Goal: Obtain resource: Download file/media

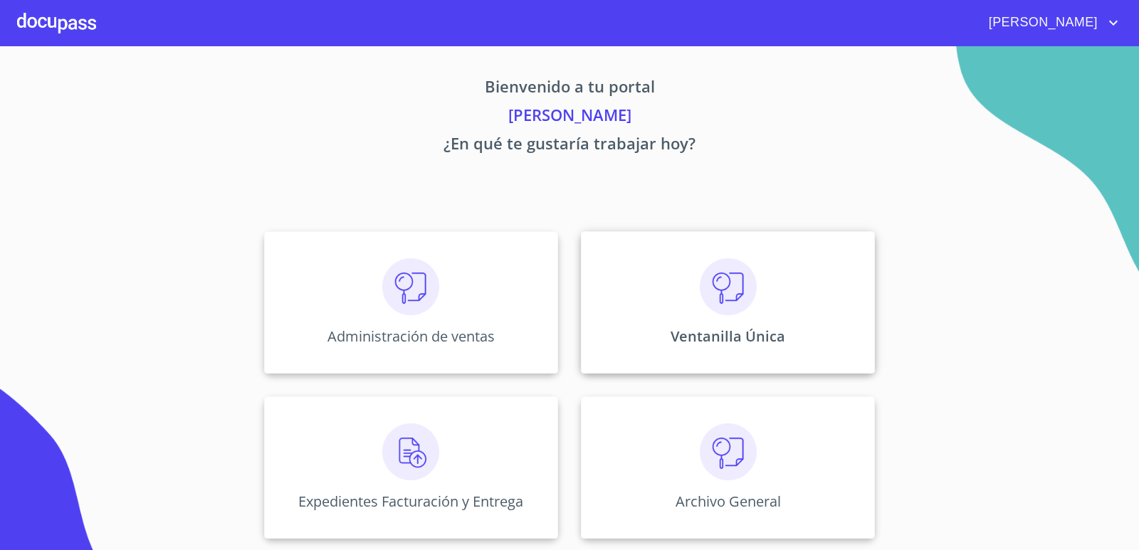
click at [762, 331] on p "Ventanilla Única" at bounding box center [728, 336] width 115 height 19
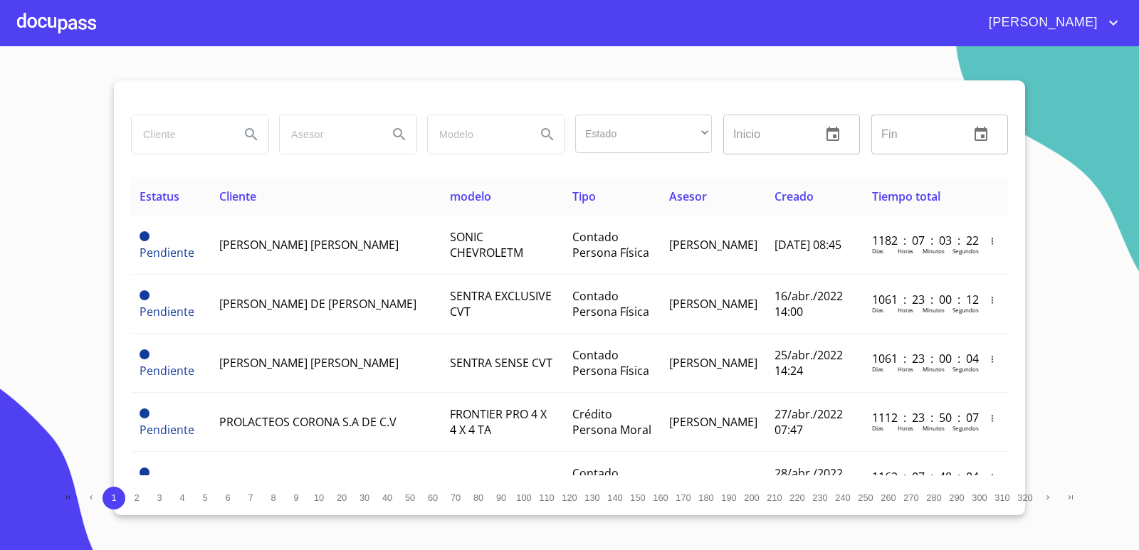
click at [198, 139] on input "search" at bounding box center [180, 134] width 97 height 38
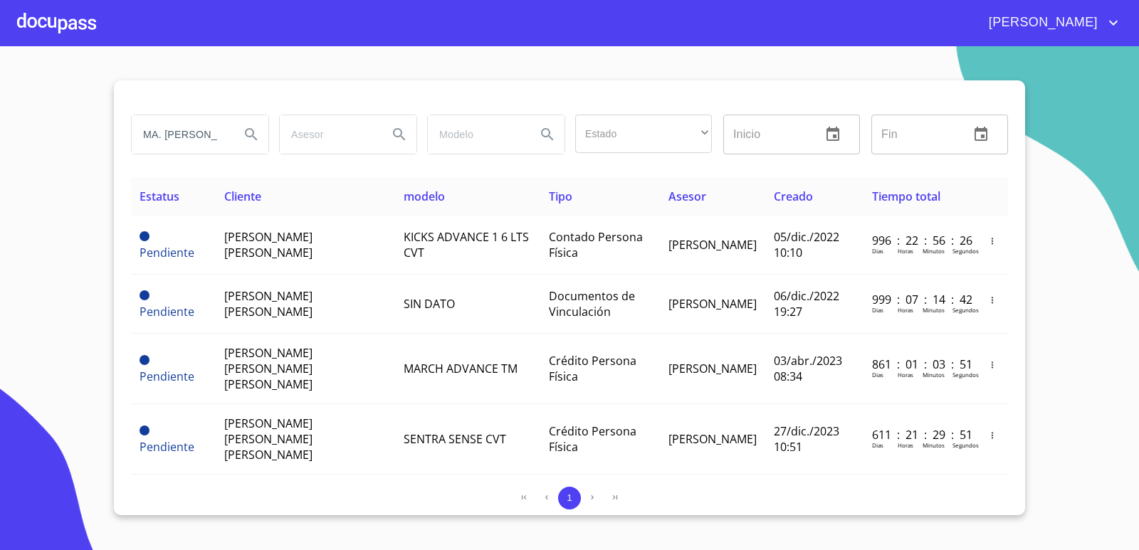
type input "MA. PATRICIA GONZALEZ"
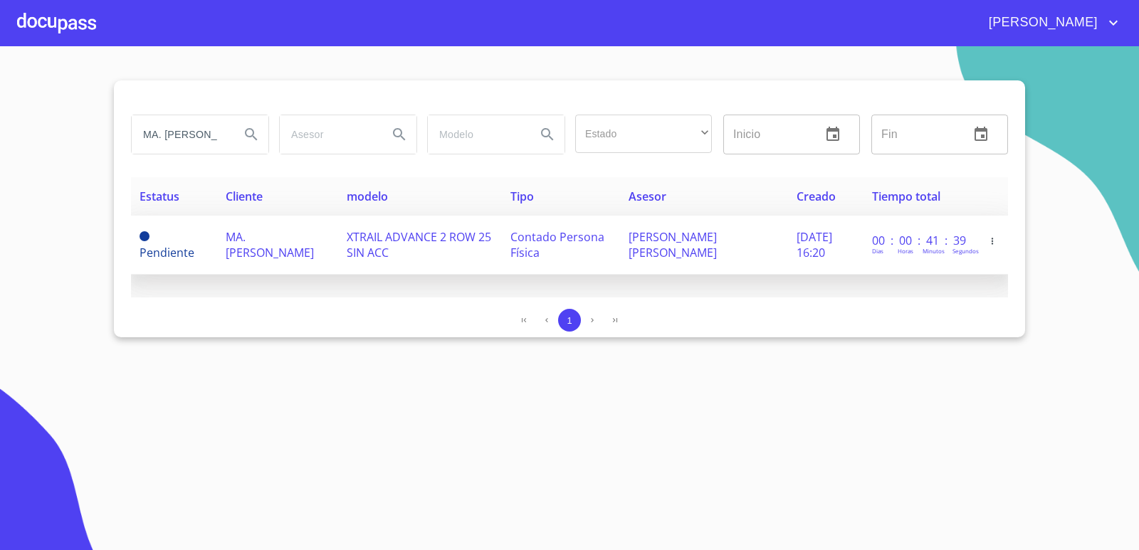
click at [307, 239] on td "MA. [PERSON_NAME]" at bounding box center [277, 245] width 121 height 59
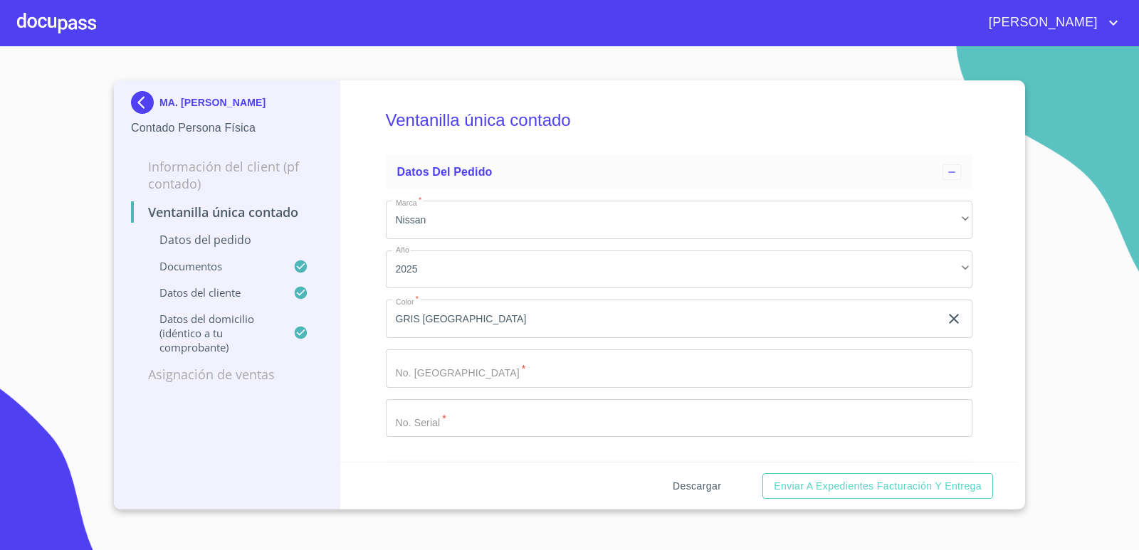
click at [690, 486] on span "Descargar" at bounding box center [697, 487] width 48 height 18
click at [144, 100] on img at bounding box center [145, 102] width 28 height 23
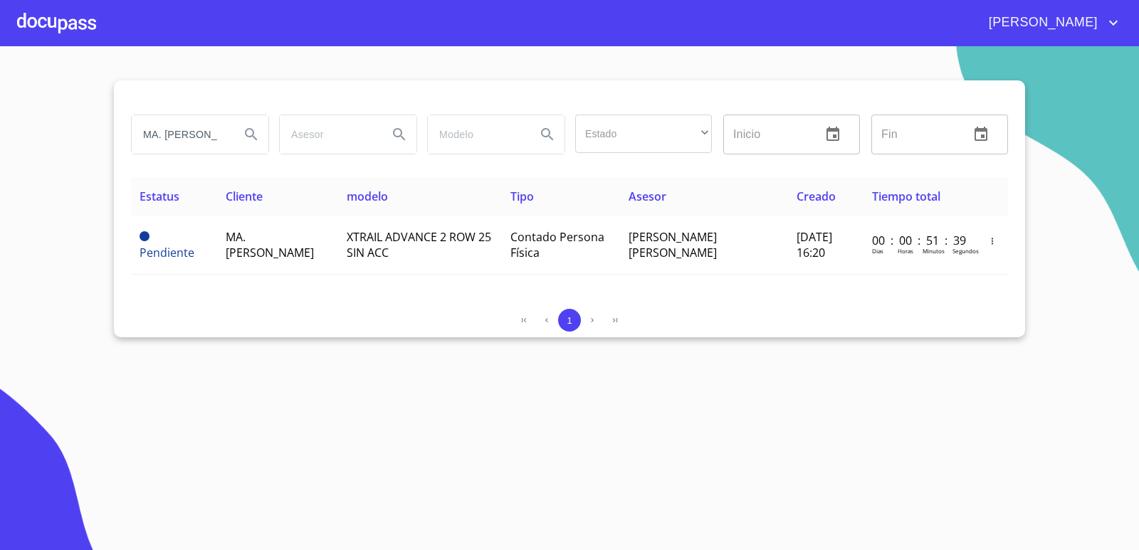
click at [224, 137] on input "MA. PATRICIA GONZALEZ" at bounding box center [180, 134] width 97 height 38
type input "Z"
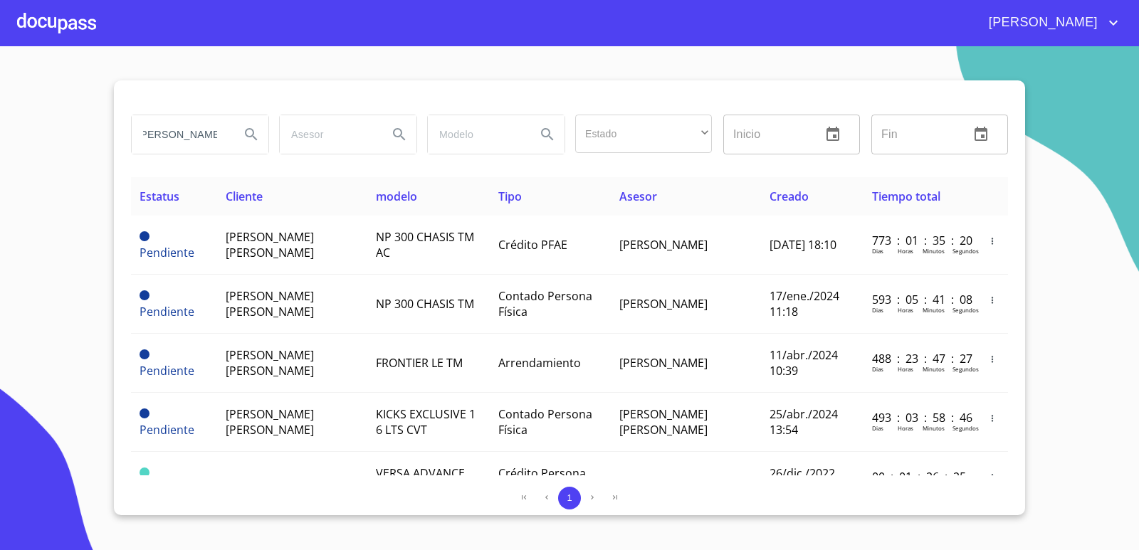
scroll to position [0, 13]
type input "EMANUEL CALDE"
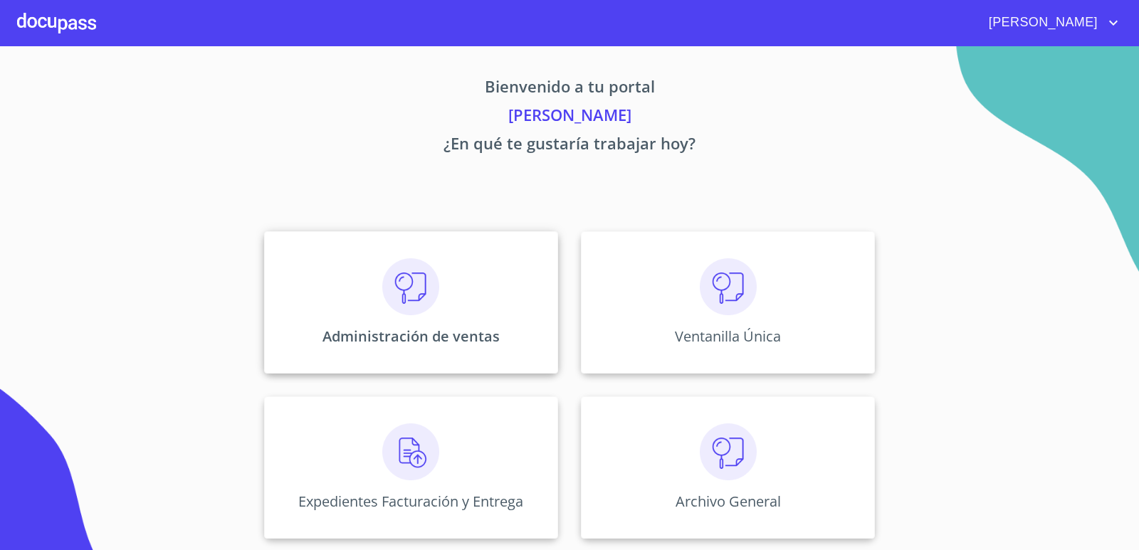
click at [439, 313] on img at bounding box center [410, 286] width 57 height 57
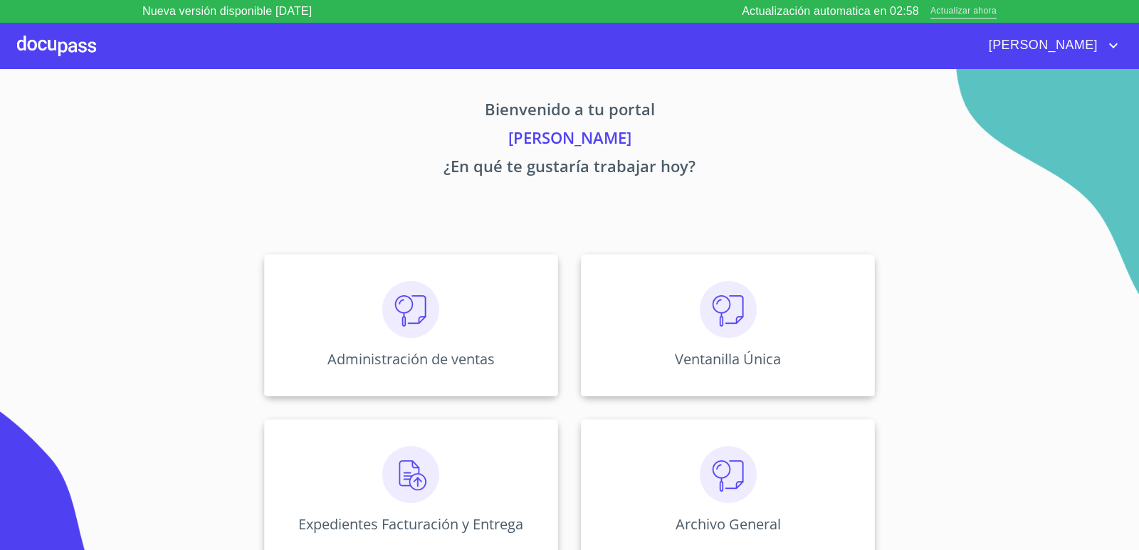
click at [975, 12] on span "Actualizar ahora" at bounding box center [964, 11] width 66 height 15
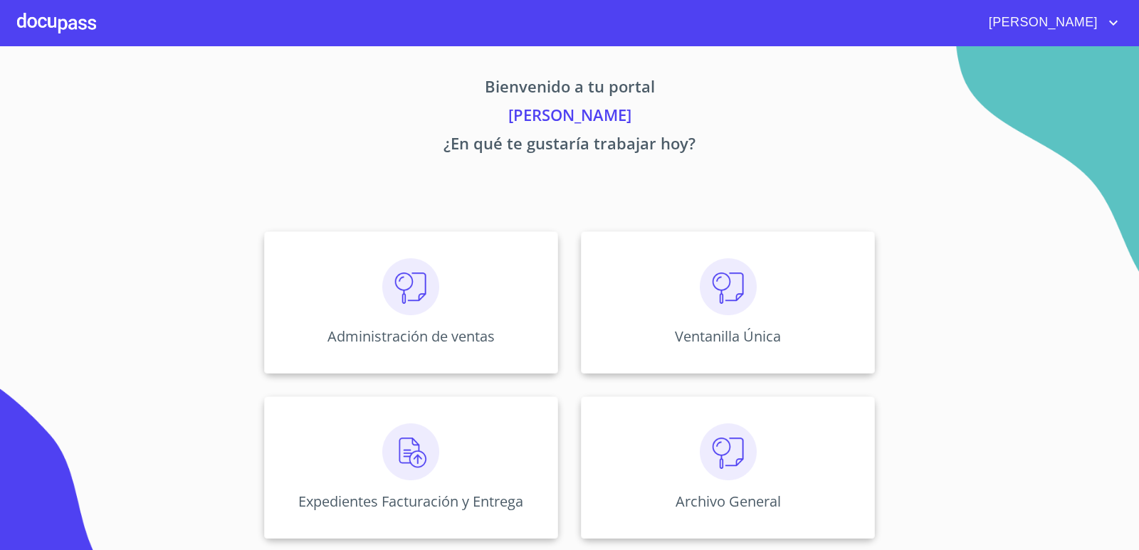
click at [777, 288] on div "Ventanilla Única" at bounding box center [728, 302] width 294 height 142
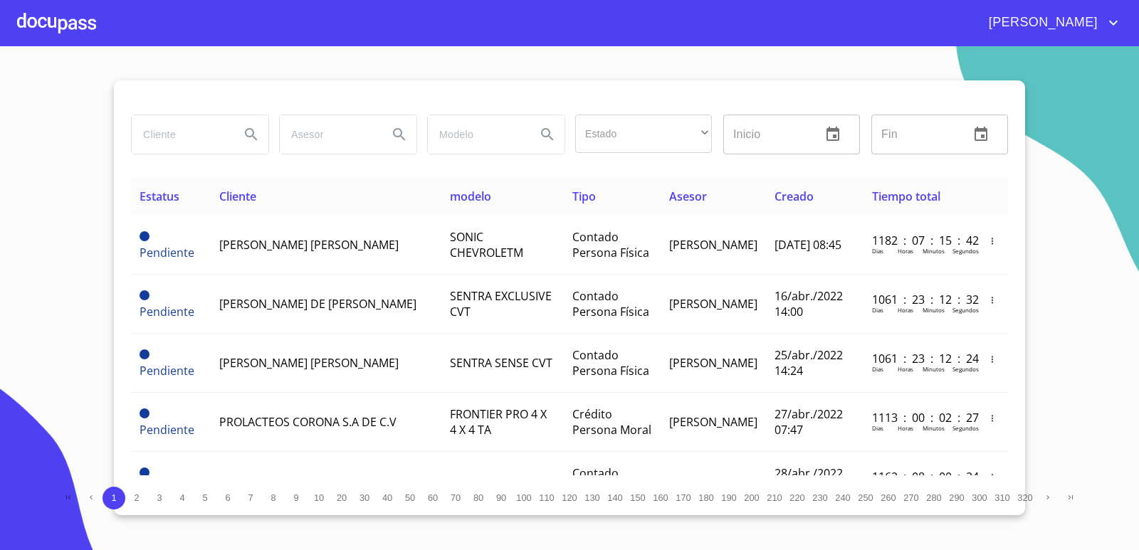
click at [187, 137] on input "search" at bounding box center [180, 134] width 97 height 38
type input "[PERSON_NAME]"
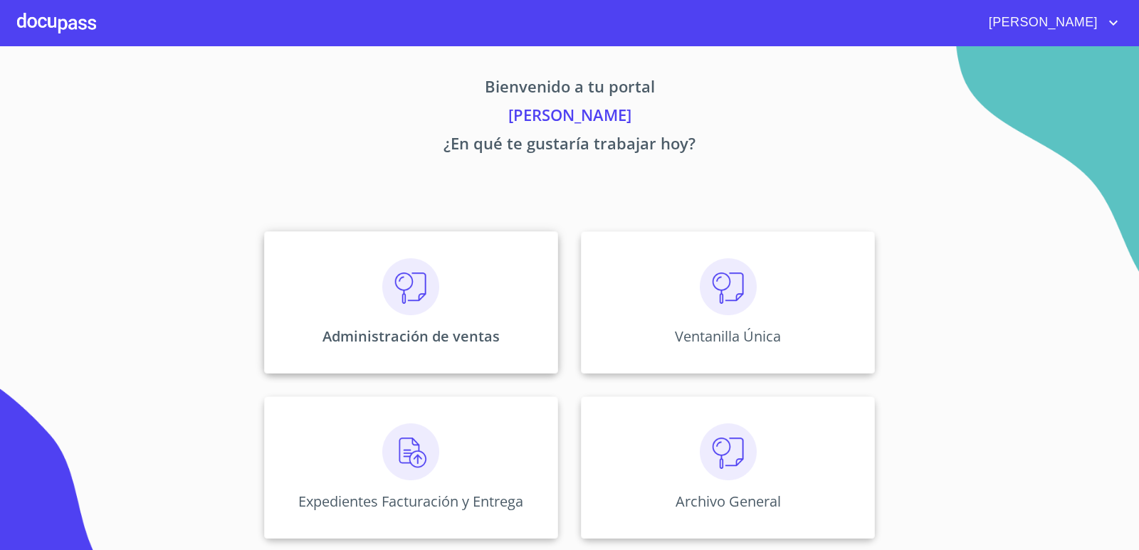
click at [455, 285] on div "Administración de ventas" at bounding box center [411, 302] width 294 height 142
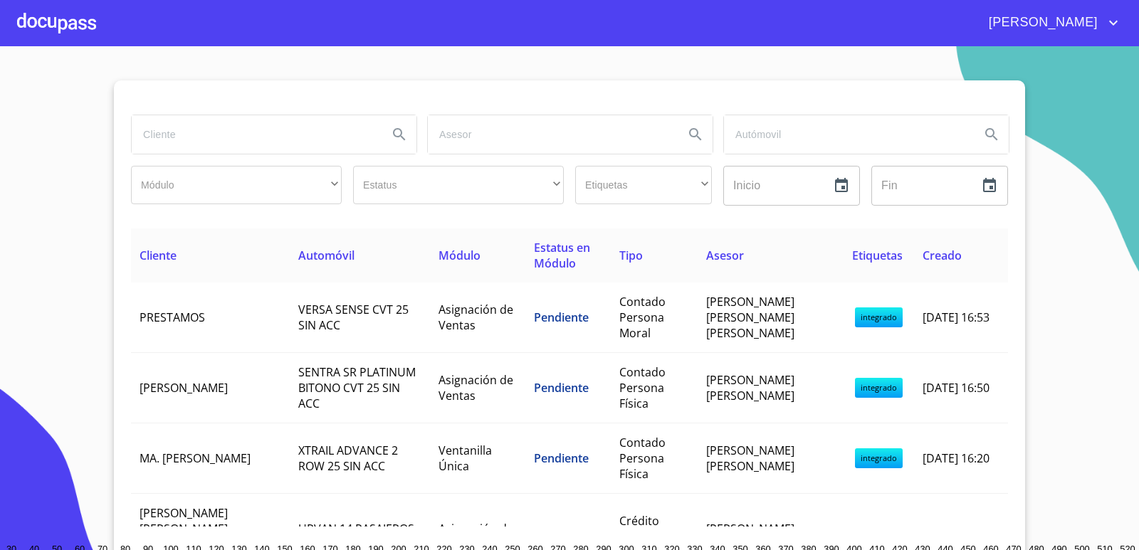
click at [175, 142] on input "search" at bounding box center [254, 134] width 245 height 38
type input "[PERSON_NAME]"
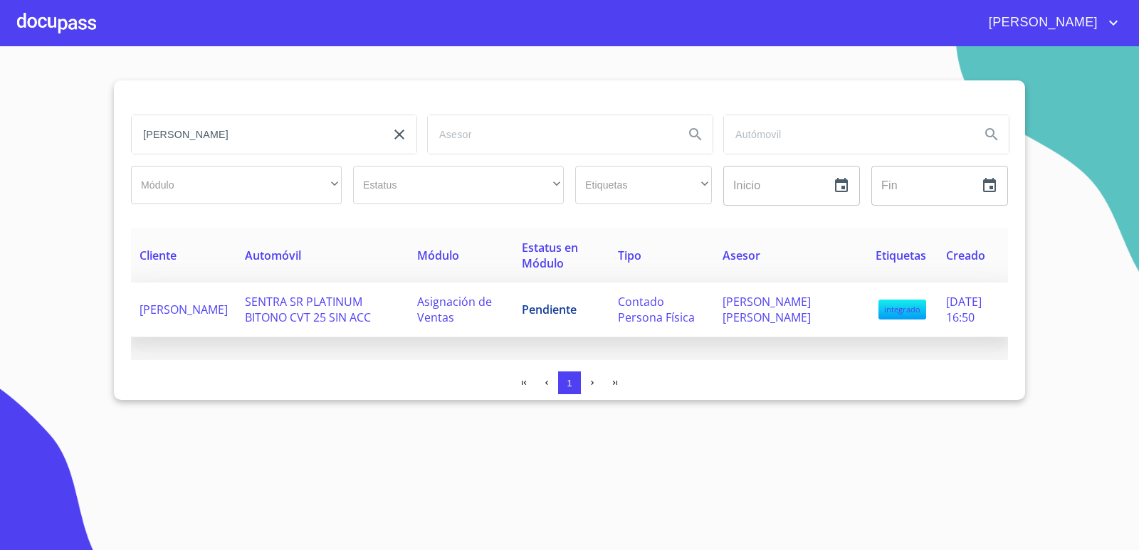
click at [354, 311] on span "SENTRA SR PLATINUM BITONO CVT 25 SIN ACC" at bounding box center [308, 309] width 126 height 31
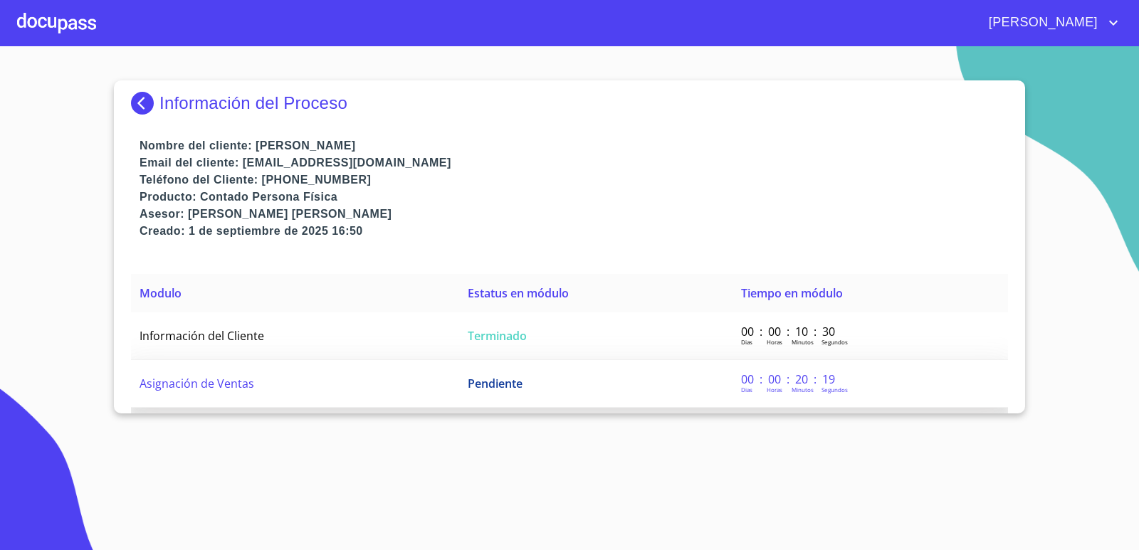
click at [500, 388] on span "Pendiente" at bounding box center [495, 384] width 55 height 16
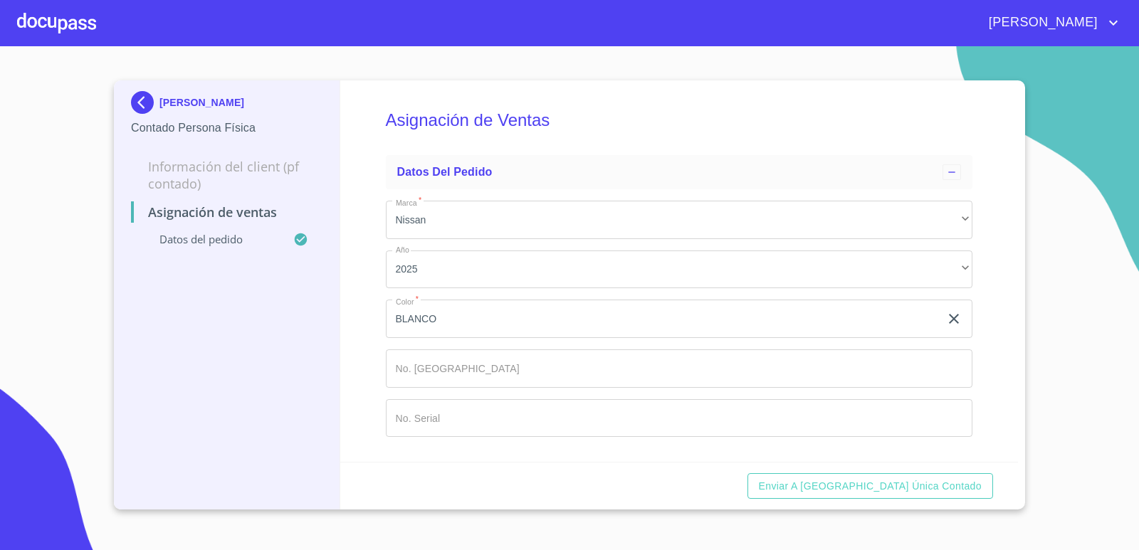
scroll to position [3, 0]
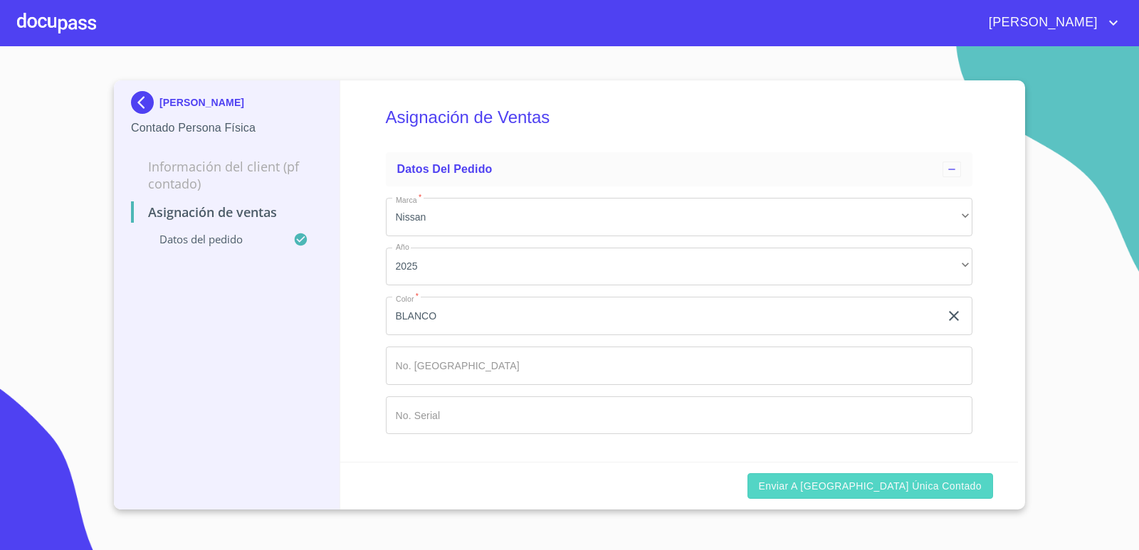
click at [844, 486] on span "Enviar a [GEOGRAPHIC_DATA] única contado" at bounding box center [871, 487] width 224 height 18
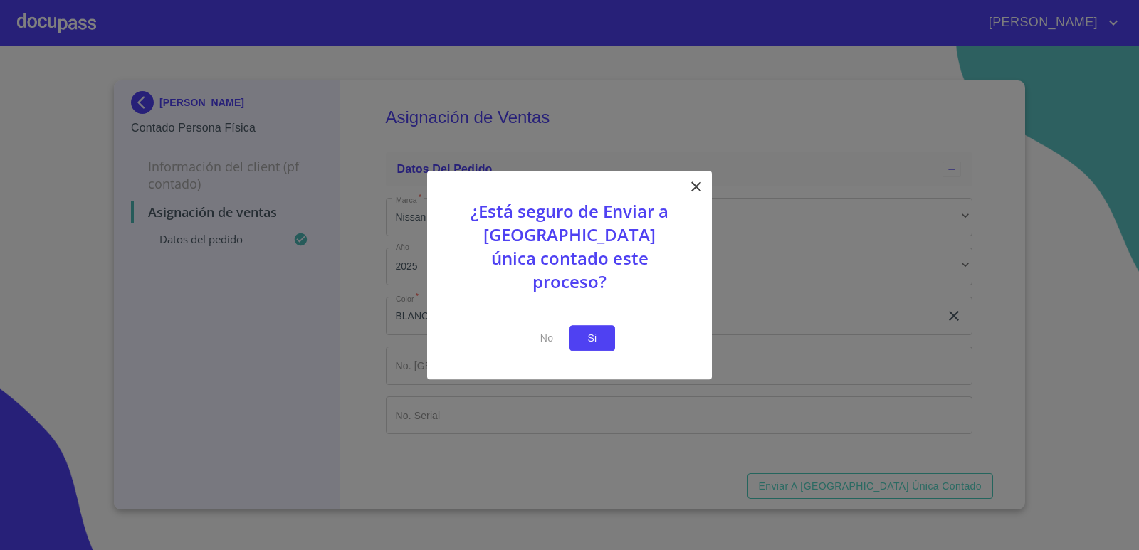
click at [609, 325] on button "Si" at bounding box center [593, 338] width 46 height 26
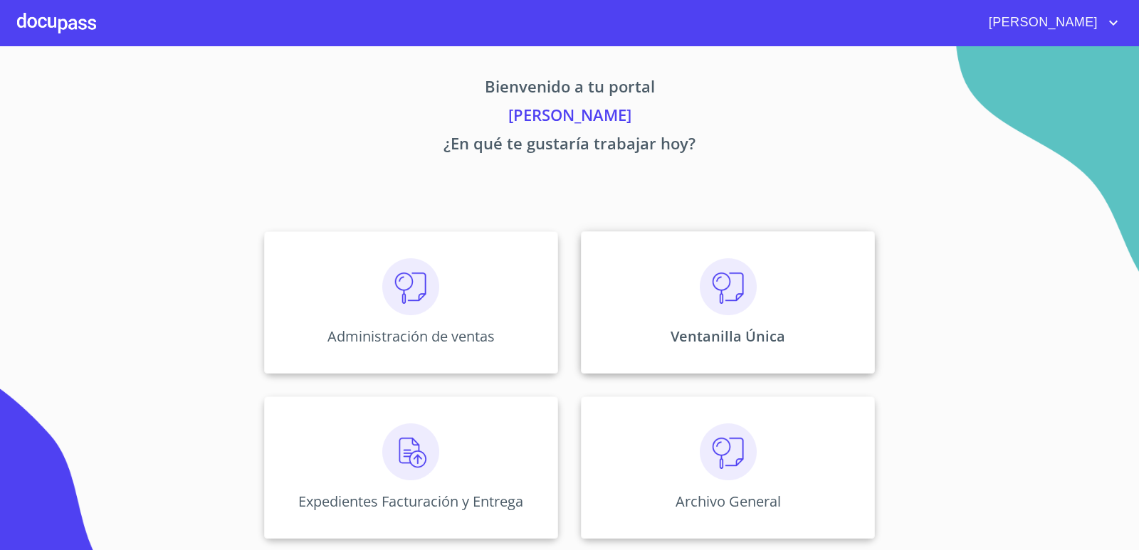
click at [722, 276] on img at bounding box center [728, 286] width 57 height 57
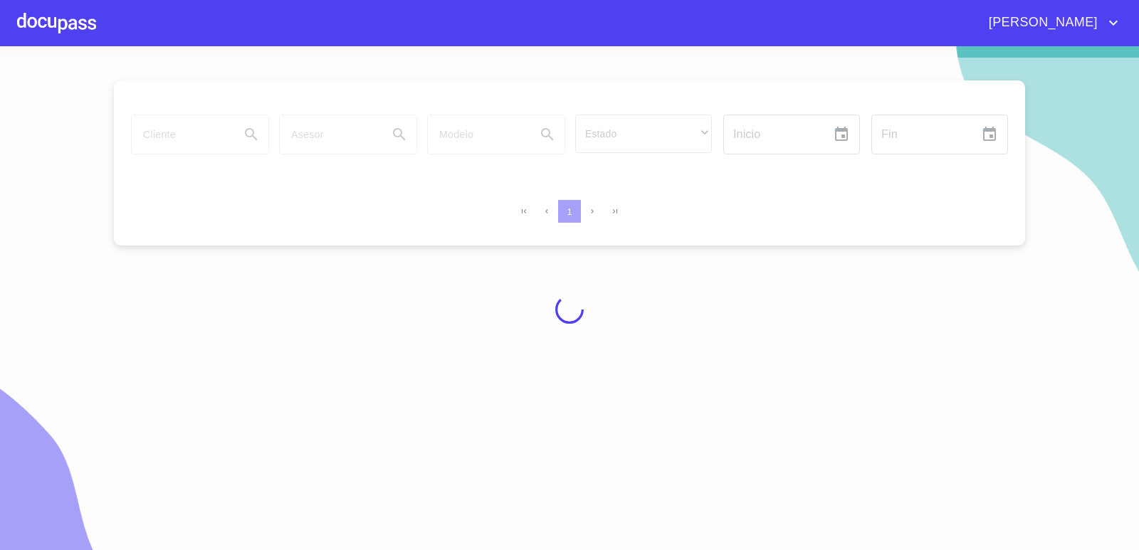
click at [195, 140] on div at bounding box center [569, 310] width 1139 height 504
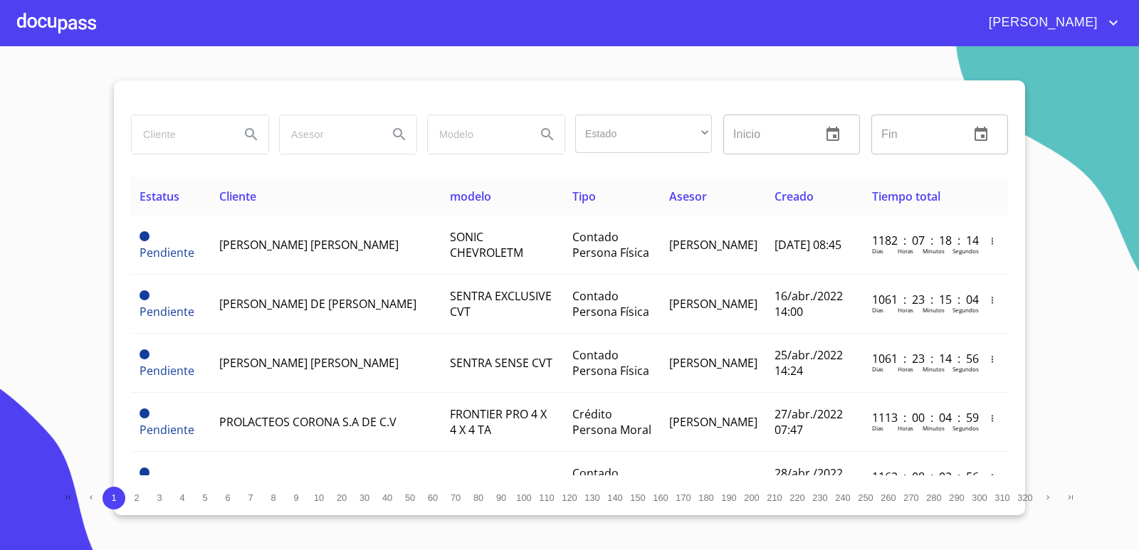
click at [195, 142] on input "search" at bounding box center [180, 134] width 97 height 38
type input "[PERSON_NAME]"
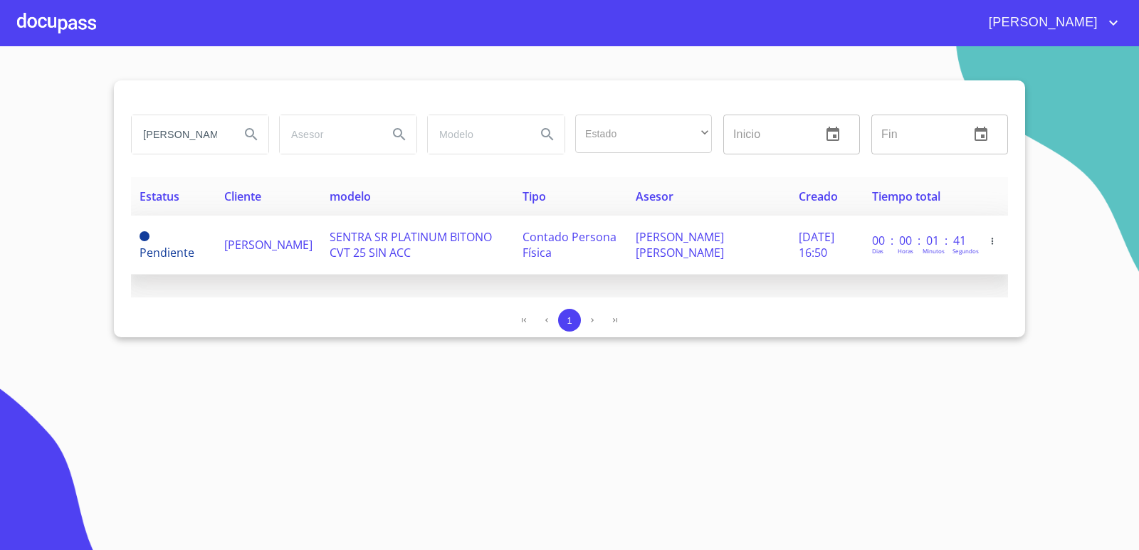
click at [263, 248] on span "[PERSON_NAME]" at bounding box center [268, 245] width 88 height 16
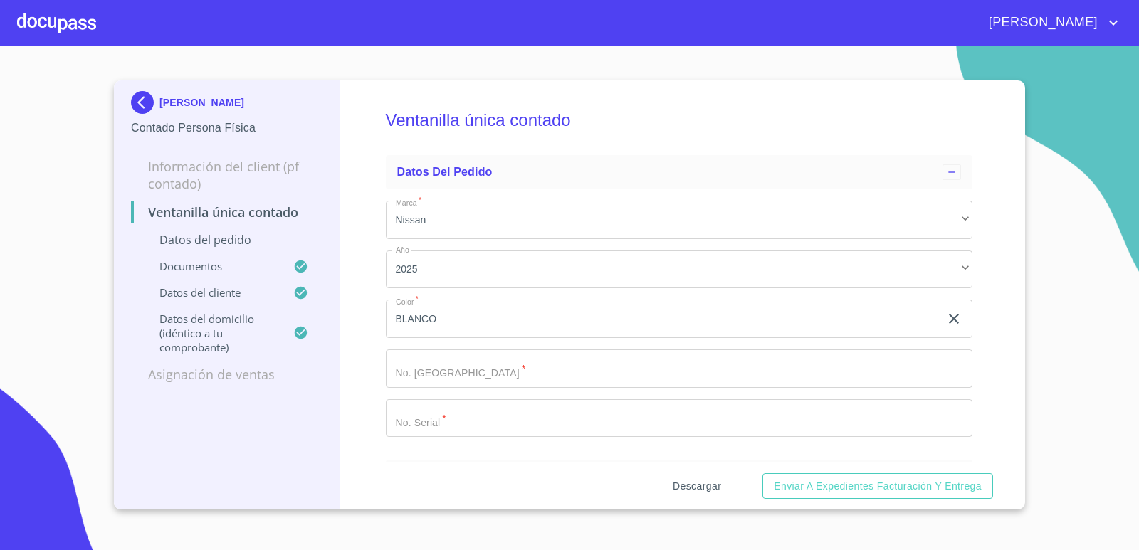
click at [692, 490] on span "Descargar" at bounding box center [697, 487] width 48 height 18
click at [132, 103] on img at bounding box center [145, 102] width 28 height 23
